Goal: Task Accomplishment & Management: Manage account settings

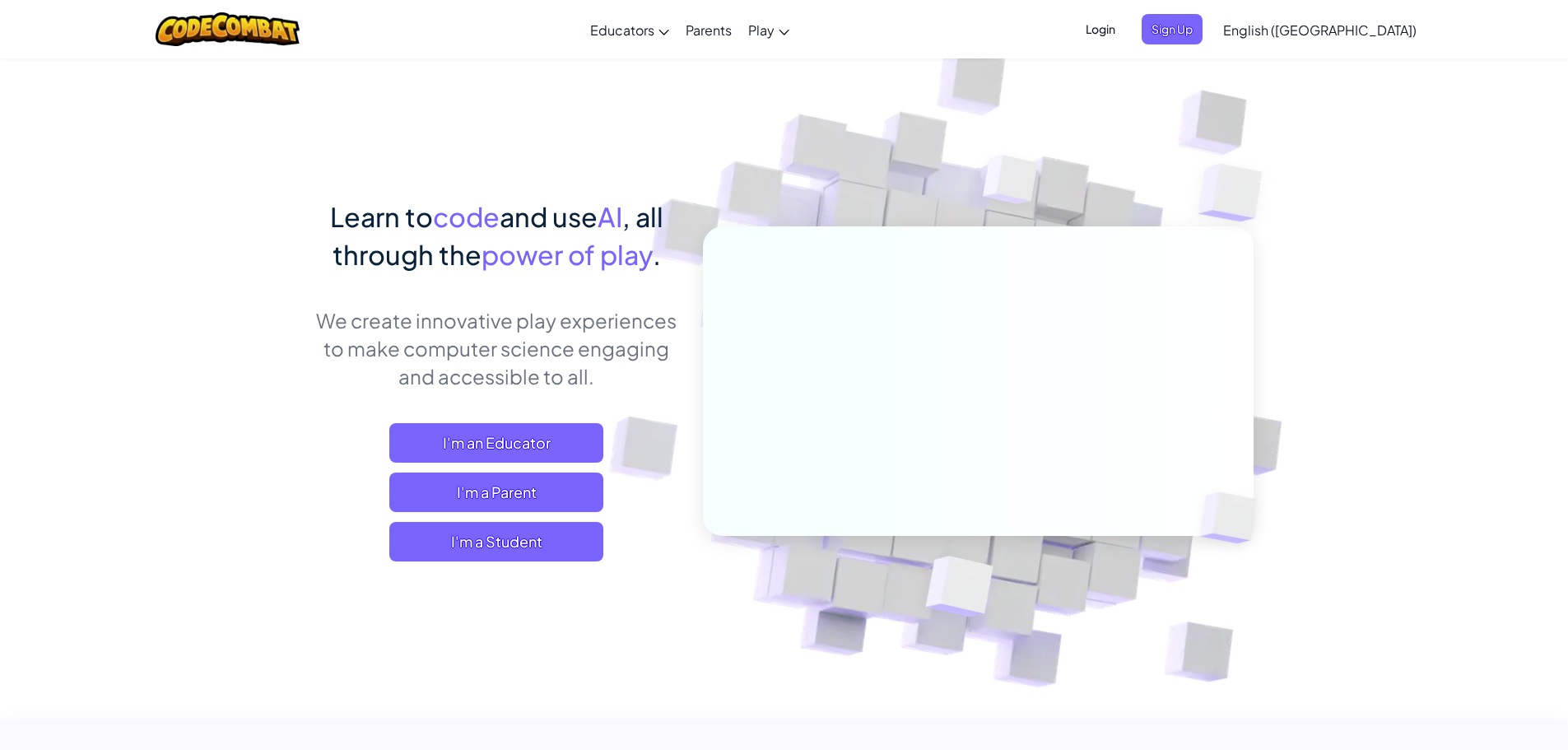
click at [1125, 34] on span "Login" at bounding box center [1101, 29] width 50 height 30
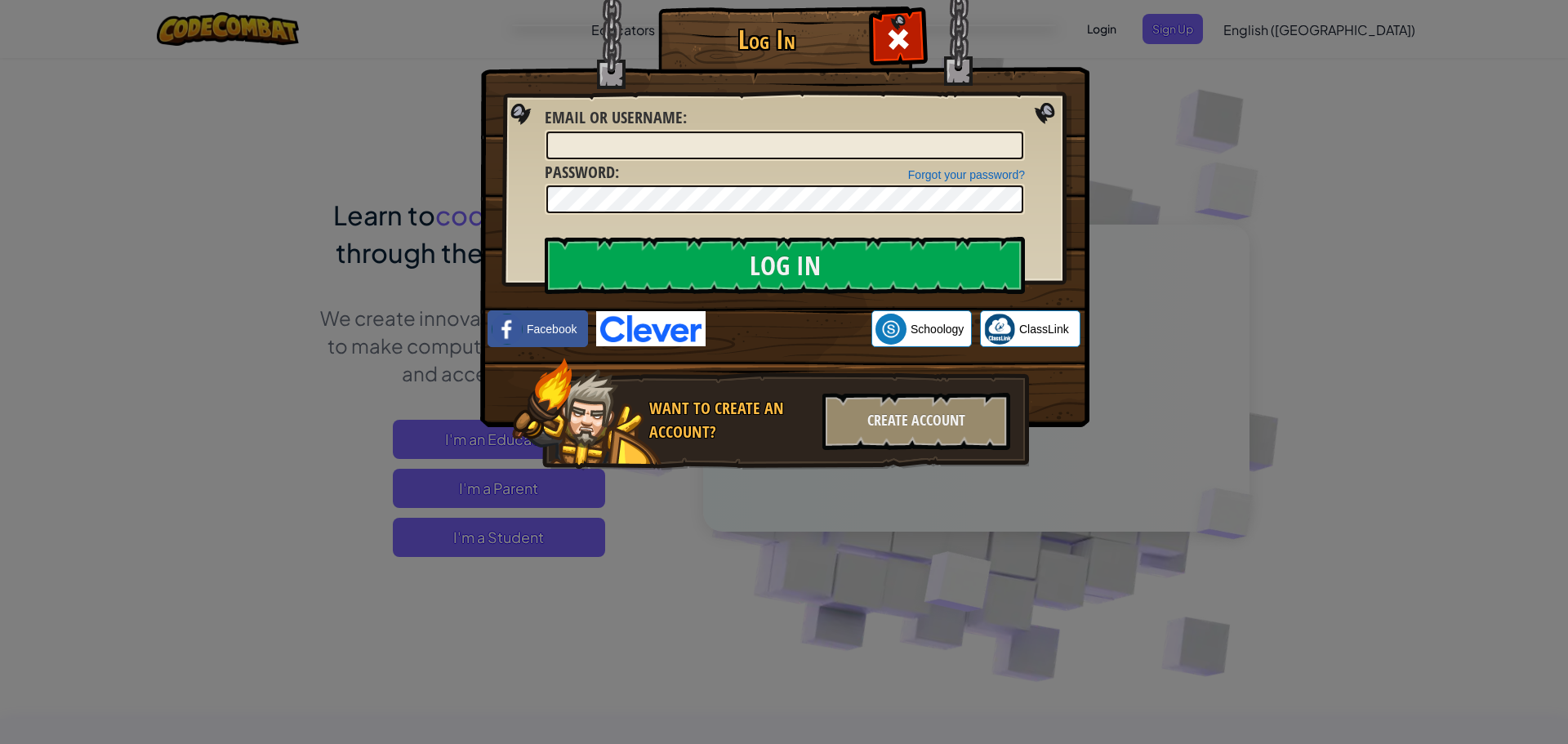
click at [1197, 56] on div "Log In Unknown Error Email or Username : Forgot your password? Password : Log I…" at bounding box center [784, 372] width 1568 height 744
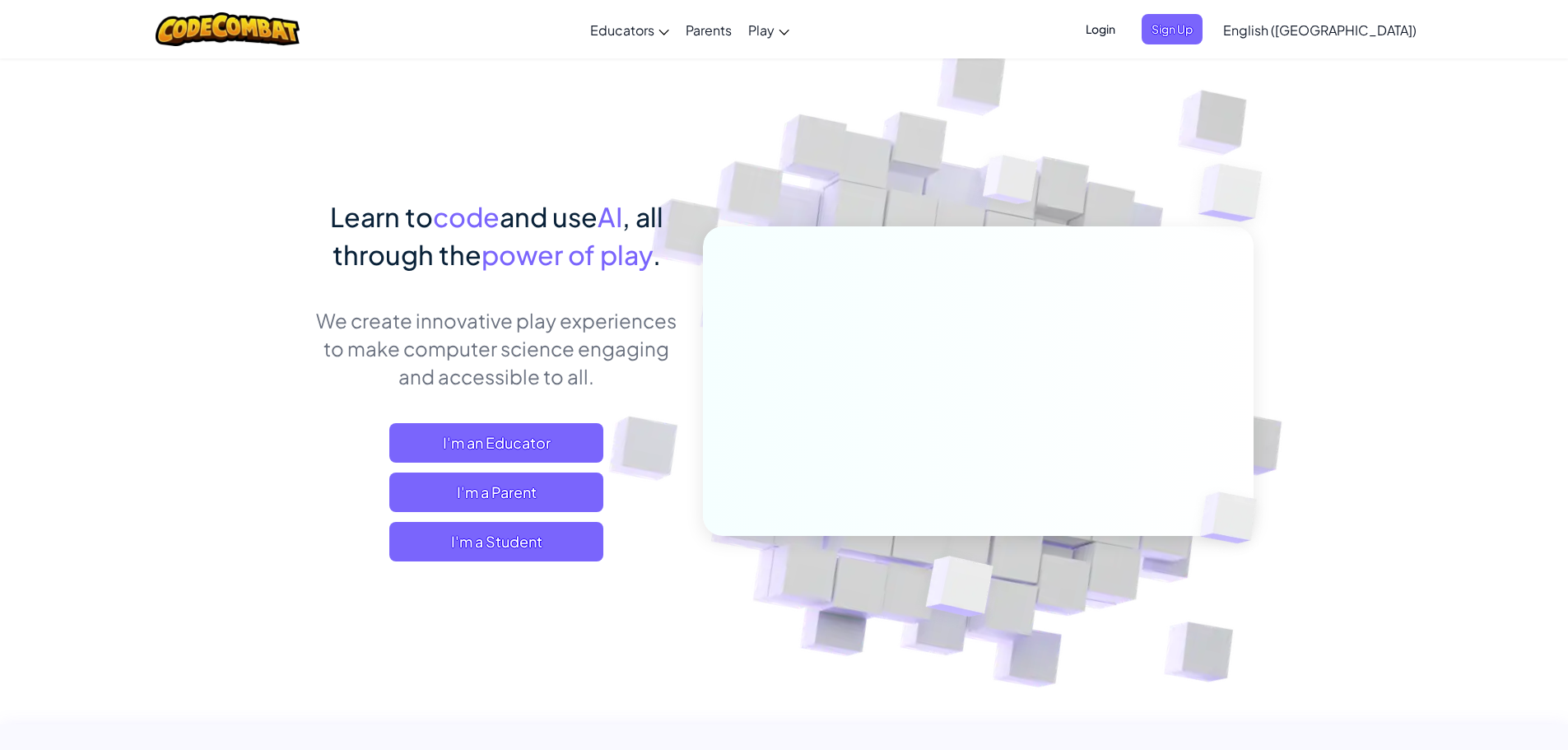
drag, startPoint x: 1209, startPoint y: 44, endPoint x: 1235, endPoint y: 31, distance: 29.1
click at [1211, 30] on ul "Login Sign Up" at bounding box center [1140, 29] width 144 height 30
click at [1125, 34] on span "Login" at bounding box center [1101, 29] width 50 height 30
